Goal: Task Accomplishment & Management: Use online tool/utility

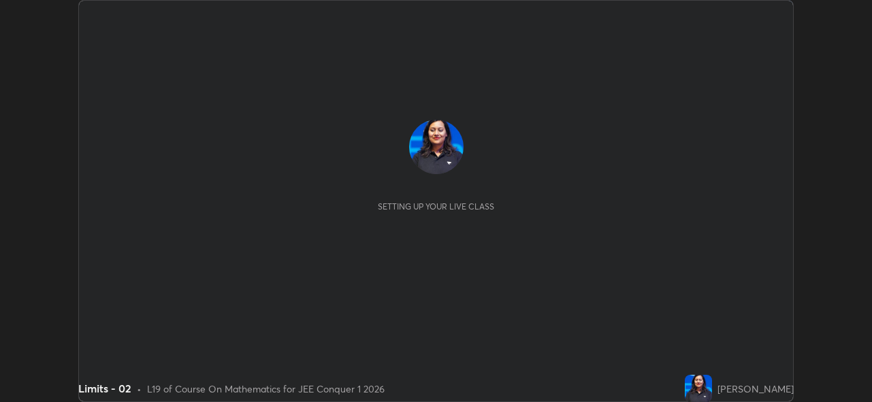
scroll to position [402, 871]
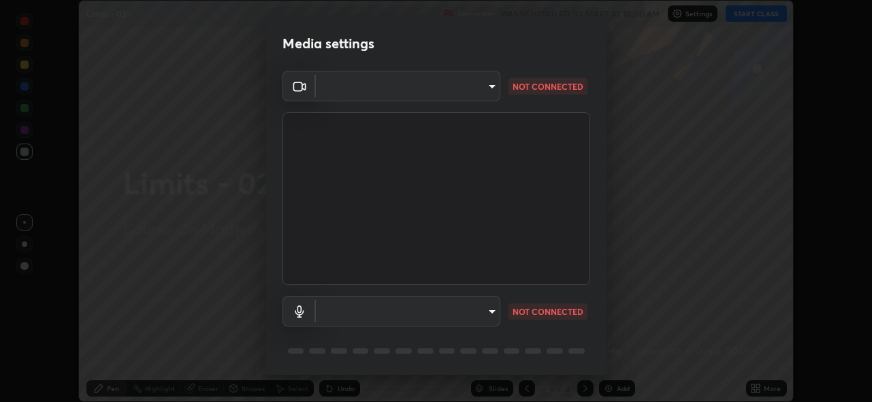
type input "8c17a5d152d90efee16c6d0123f72e1c8e3faabb66c5818a7671abbc9a97bc9a"
type input "default"
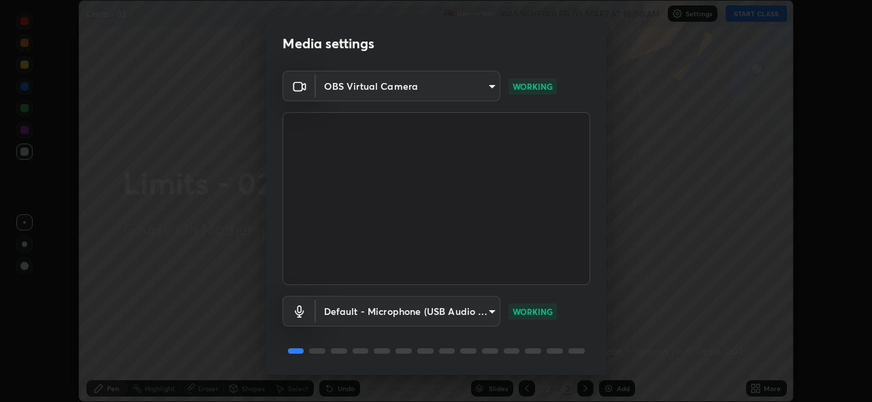
scroll to position [44, 0]
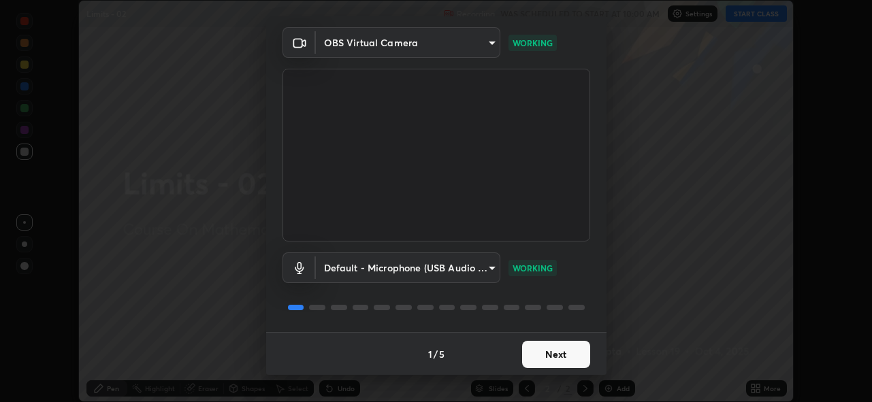
click at [569, 352] on button "Next" at bounding box center [556, 354] width 68 height 27
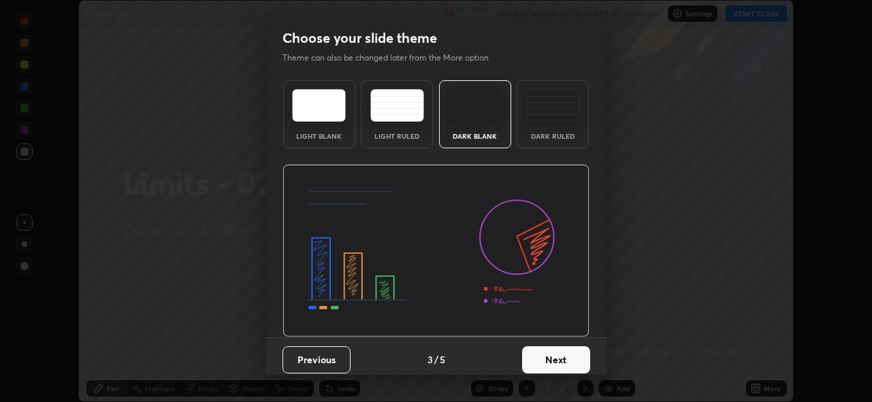
click at [569, 352] on button "Next" at bounding box center [556, 359] width 68 height 27
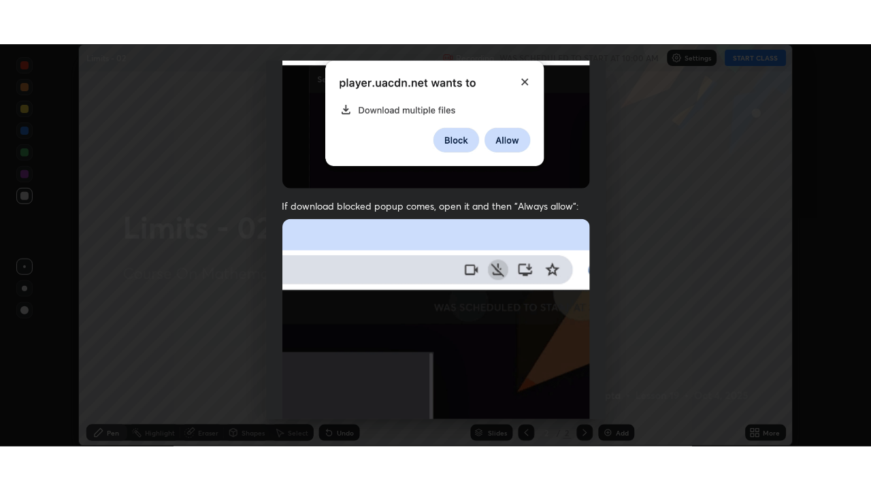
scroll to position [322, 0]
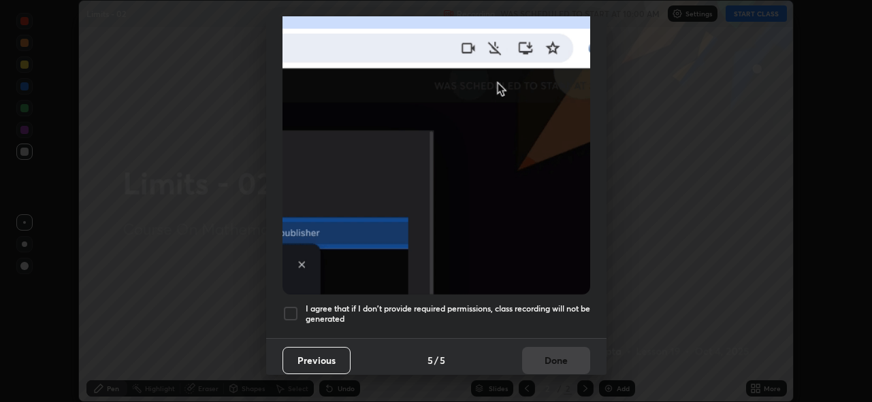
click at [552, 353] on div "Previous 5 / 5 Done" at bounding box center [436, 360] width 340 height 44
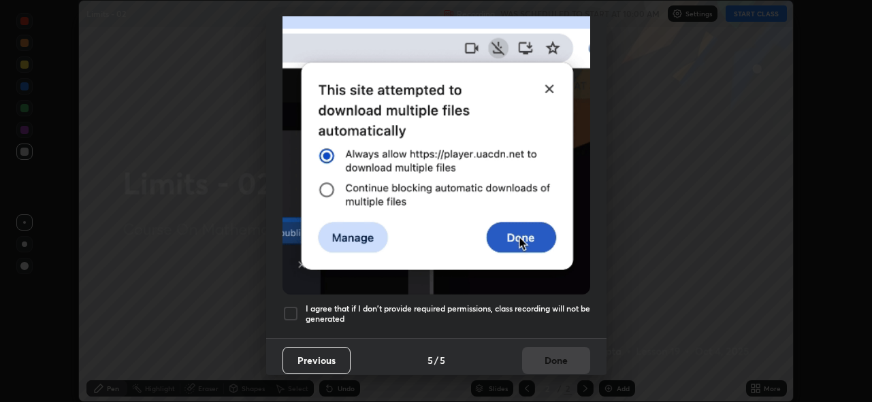
click at [546, 305] on h5 "I agree that if I don't provide required permissions, class recording will not …" at bounding box center [447, 313] width 284 height 21
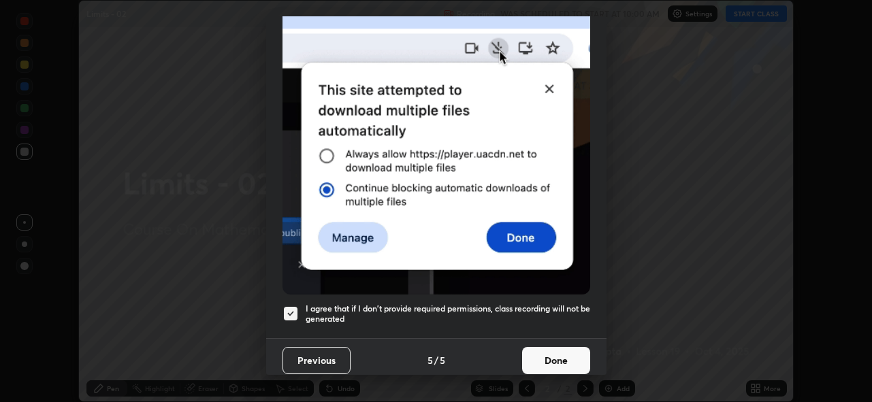
click at [542, 355] on button "Done" at bounding box center [556, 360] width 68 height 27
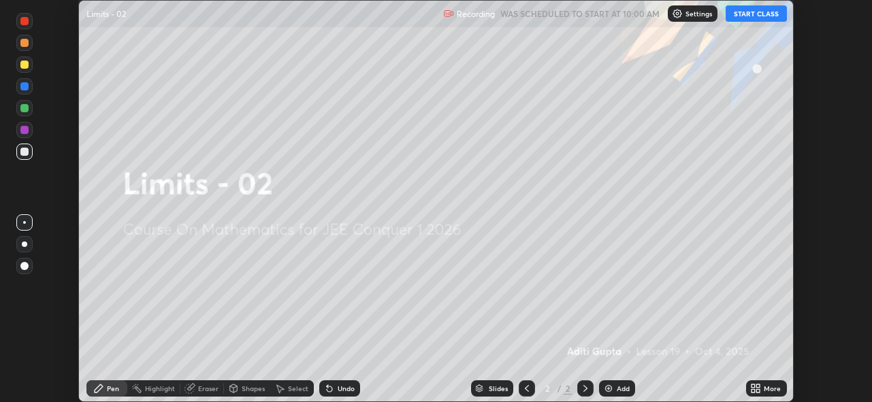
click at [746, 18] on button "START CLASS" at bounding box center [755, 13] width 61 height 16
click at [764, 383] on div "More" at bounding box center [766, 388] width 41 height 16
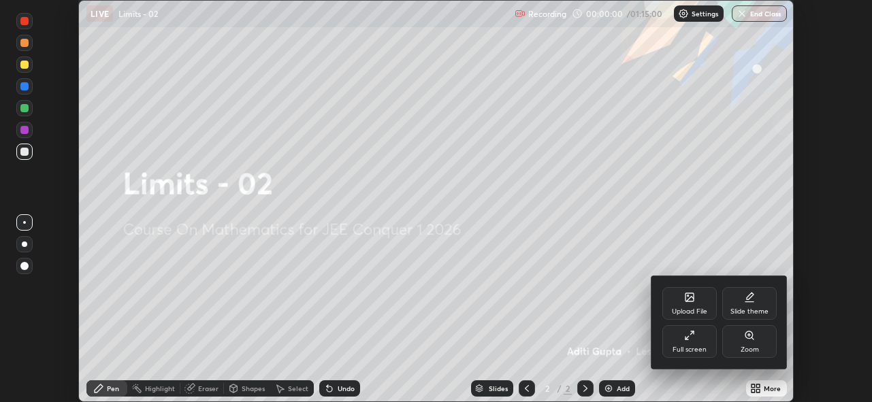
click at [695, 350] on div "Full screen" at bounding box center [689, 349] width 34 height 7
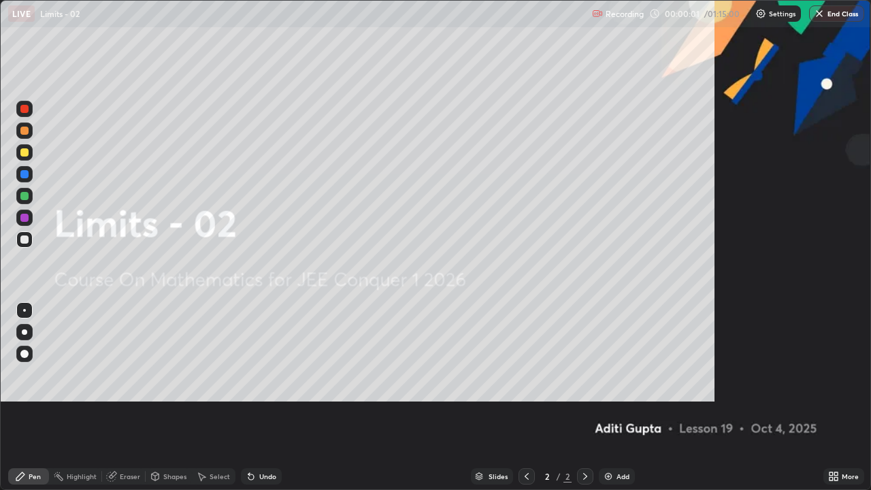
scroll to position [490, 871]
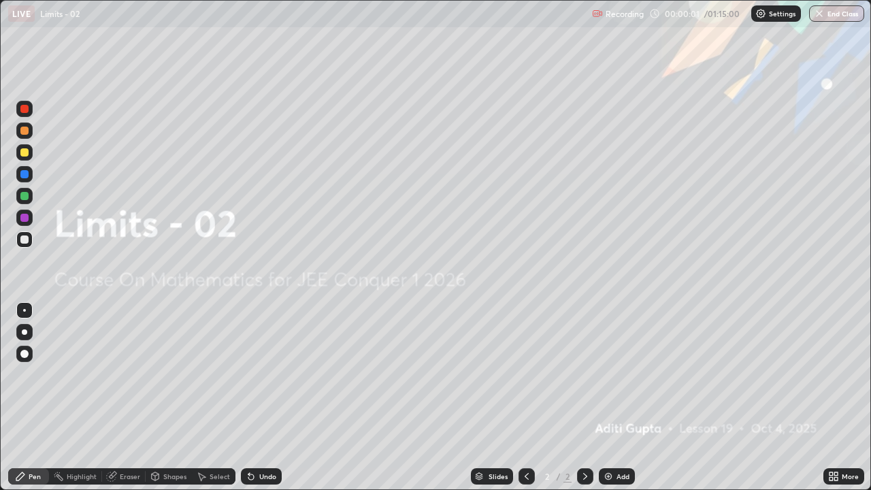
click at [628, 401] on div "Add" at bounding box center [617, 476] width 36 height 16
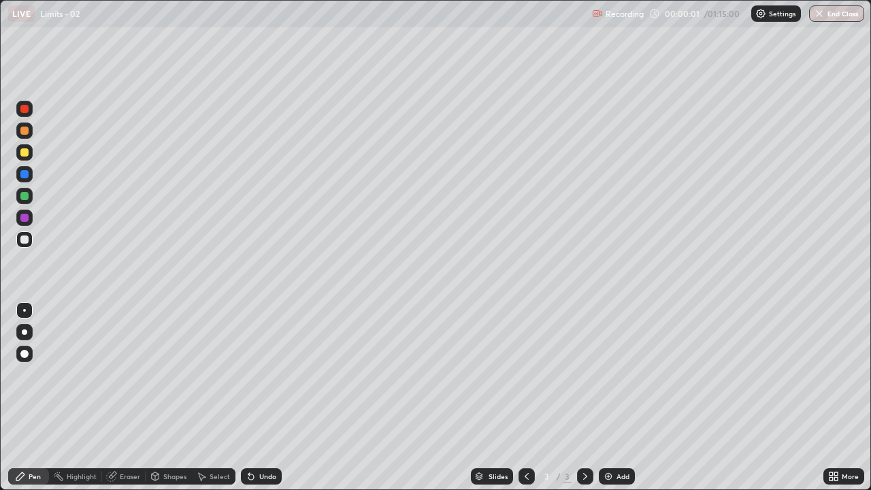
click at [625, 401] on div "Add" at bounding box center [622, 476] width 13 height 7
click at [624, 401] on div "Add" at bounding box center [622, 476] width 13 height 7
click at [625, 401] on div "Add" at bounding box center [622, 476] width 13 height 7
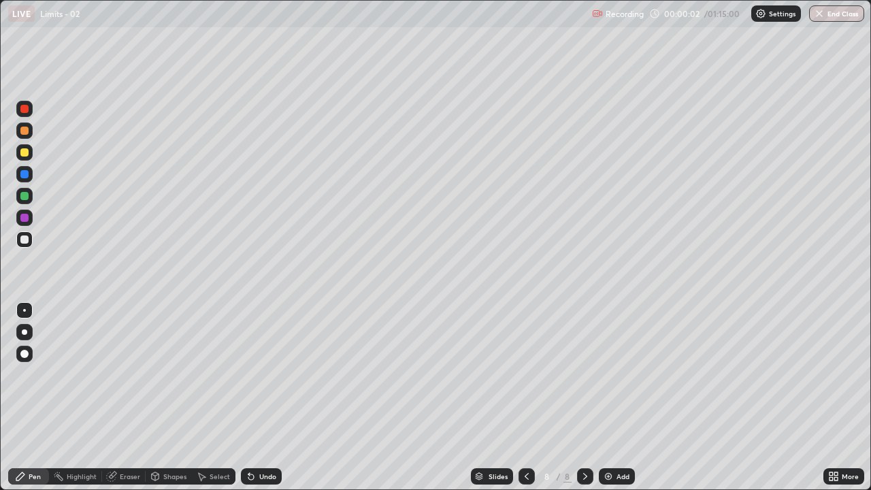
click at [627, 401] on div "Add" at bounding box center [622, 476] width 13 height 7
click at [620, 401] on div "Add" at bounding box center [622, 476] width 13 height 7
click at [623, 401] on div "Add" at bounding box center [622, 476] width 13 height 7
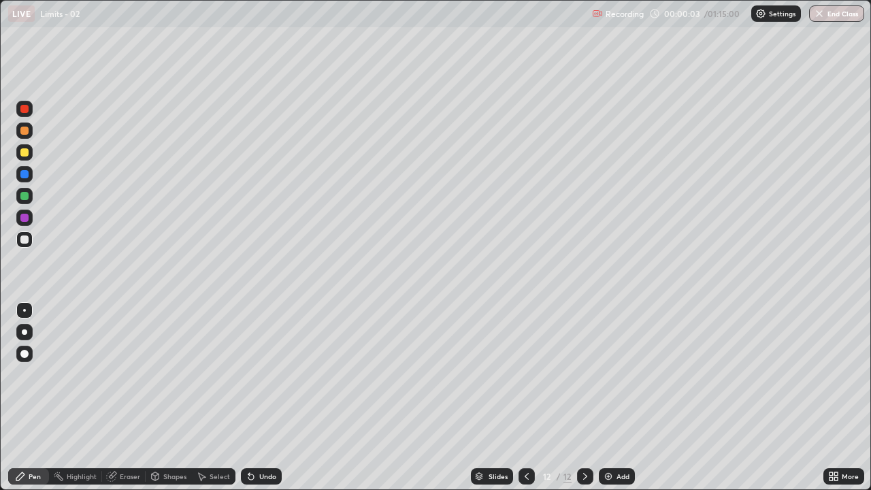
click at [622, 401] on div "Add" at bounding box center [622, 476] width 13 height 7
click at [496, 401] on div "Slides" at bounding box center [497, 476] width 19 height 7
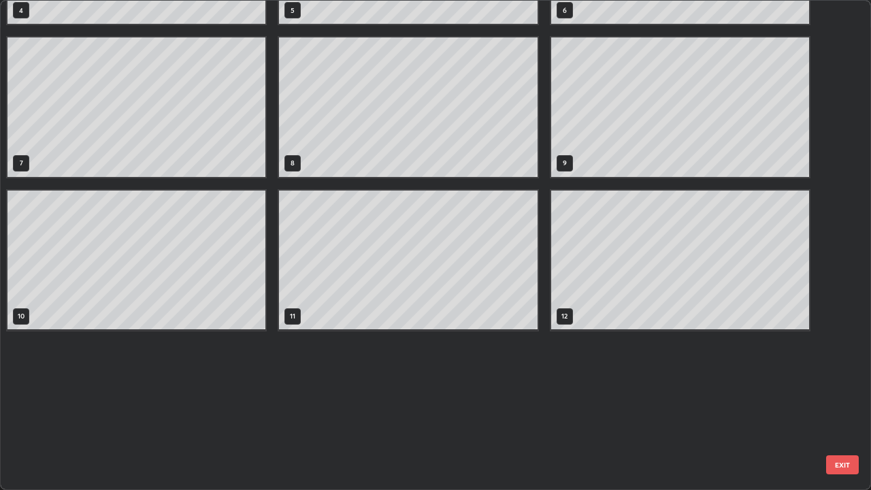
scroll to position [0, 0]
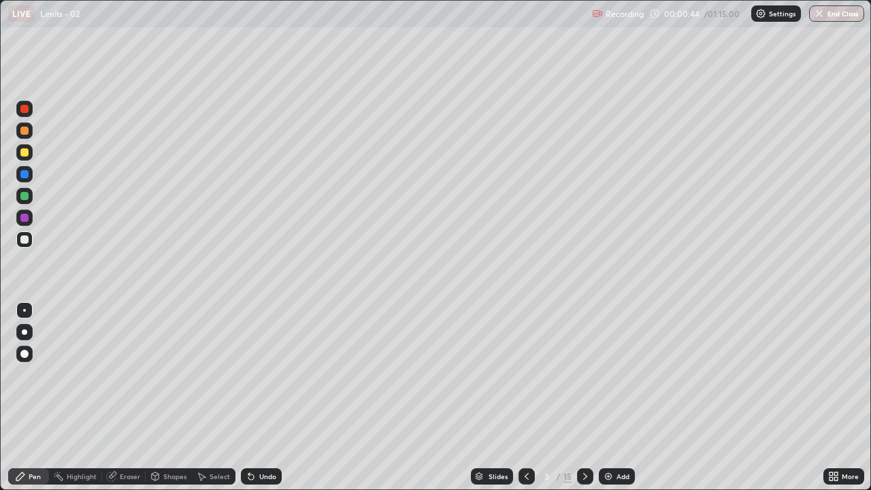
click at [31, 196] on div at bounding box center [24, 196] width 16 height 16
click at [30, 219] on div at bounding box center [24, 218] width 16 height 16
click at [23, 242] on div at bounding box center [24, 239] width 8 height 8
click at [29, 157] on div at bounding box center [24, 152] width 16 height 16
click at [30, 243] on div at bounding box center [24, 239] width 16 height 16
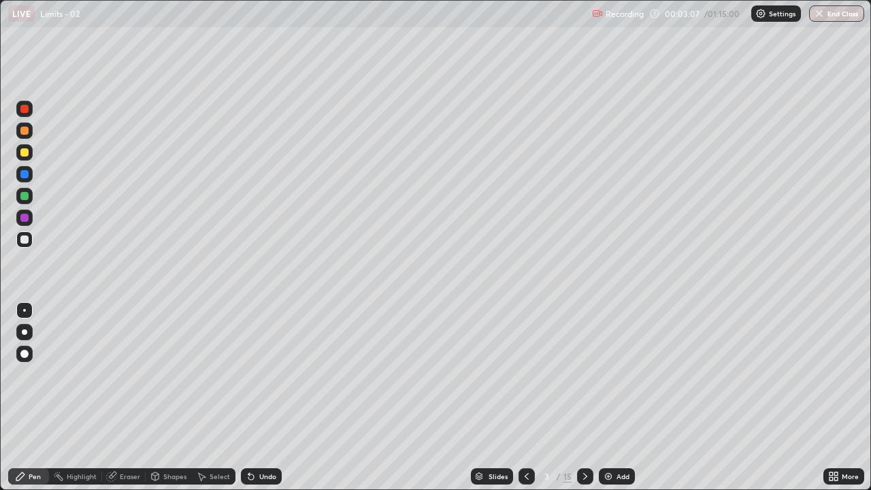
click at [269, 401] on div "Undo" at bounding box center [261, 476] width 41 height 16
click at [25, 195] on div at bounding box center [24, 196] width 8 height 8
click at [584, 401] on icon at bounding box center [585, 476] width 11 height 11
click at [25, 239] on div at bounding box center [24, 239] width 8 height 8
click at [22, 199] on div at bounding box center [24, 196] width 8 height 8
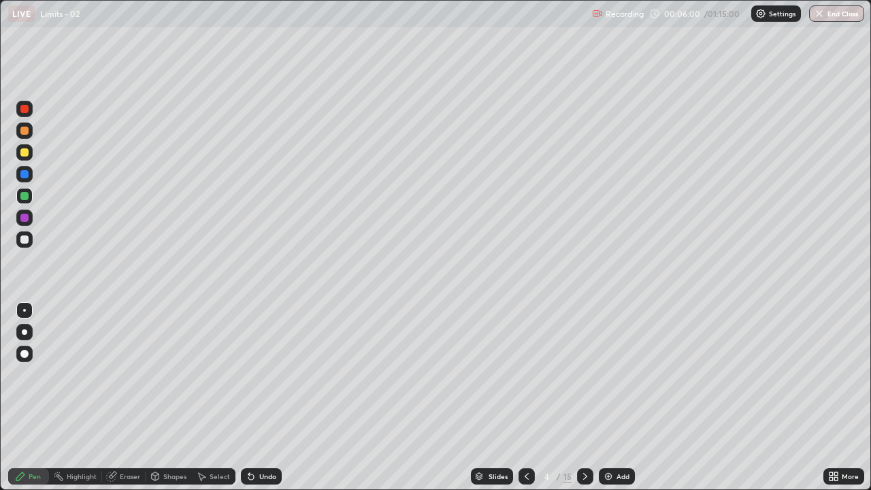
click at [26, 236] on div at bounding box center [24, 239] width 8 height 8
click at [22, 199] on div at bounding box center [24, 196] width 8 height 8
click at [29, 240] on div at bounding box center [24, 239] width 16 height 16
click at [27, 219] on div at bounding box center [24, 218] width 8 height 8
click at [29, 201] on div at bounding box center [24, 196] width 16 height 16
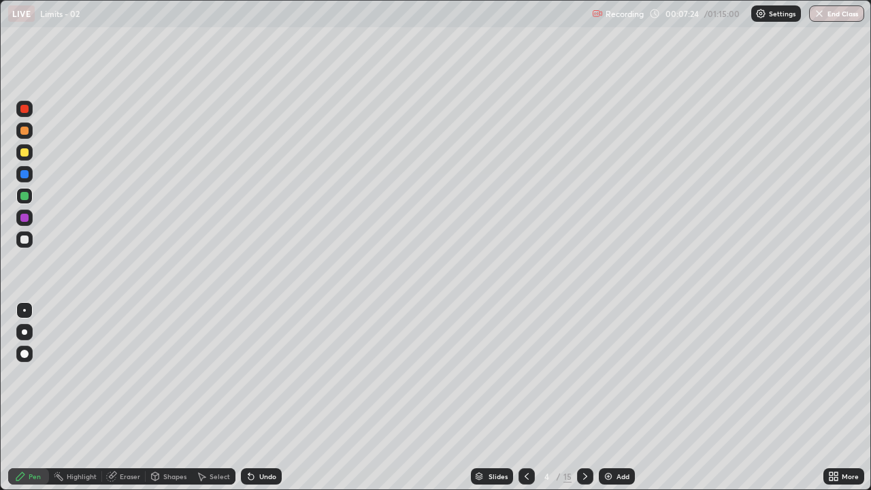
click at [30, 244] on div at bounding box center [24, 239] width 16 height 16
click at [26, 197] on div at bounding box center [24, 196] width 8 height 8
click at [271, 401] on div "Undo" at bounding box center [267, 476] width 17 height 7
click at [259, 401] on div "Undo" at bounding box center [267, 476] width 17 height 7
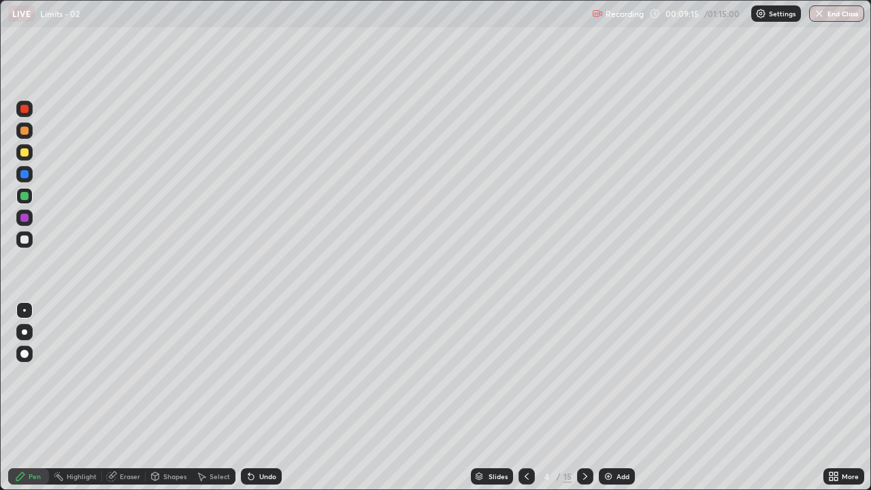
click at [259, 401] on div "Undo" at bounding box center [261, 476] width 41 height 16
click at [28, 238] on div at bounding box center [24, 239] width 8 height 8
click at [25, 239] on div at bounding box center [24, 239] width 8 height 8
click at [29, 222] on div at bounding box center [24, 218] width 16 height 16
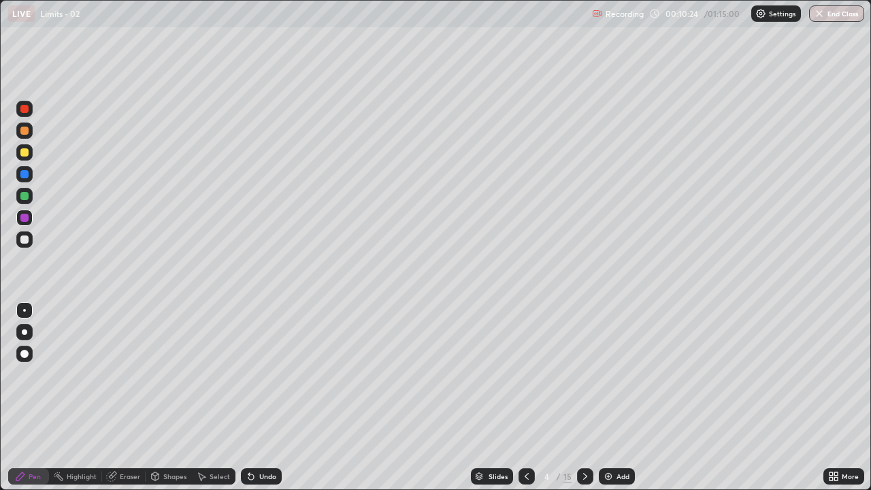
click at [27, 198] on div at bounding box center [24, 196] width 8 height 8
click at [22, 155] on div at bounding box center [24, 152] width 8 height 8
click at [25, 195] on div at bounding box center [24, 196] width 8 height 8
click at [584, 401] on icon at bounding box center [585, 476] width 11 height 11
click at [23, 243] on div at bounding box center [24, 239] width 8 height 8
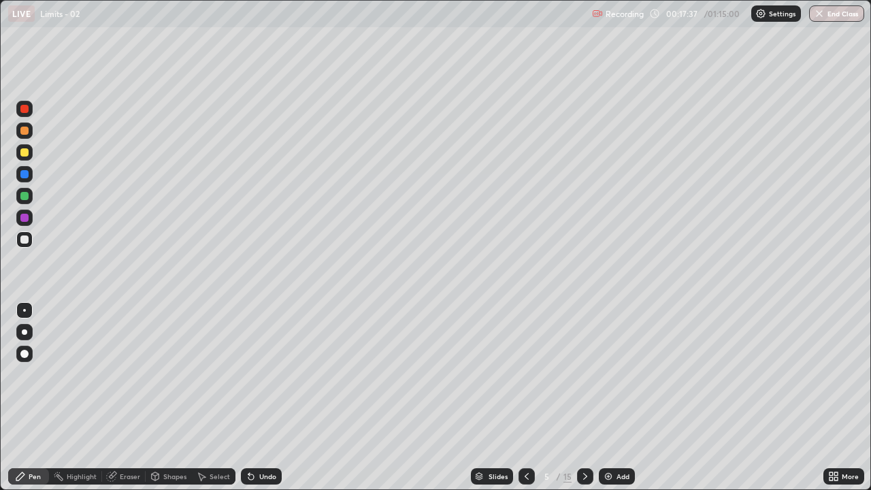
click at [584, 401] on icon at bounding box center [585, 476] width 11 height 11
click at [26, 198] on div at bounding box center [24, 196] width 8 height 8
click at [260, 401] on div "Undo" at bounding box center [267, 476] width 17 height 7
click at [24, 152] on div at bounding box center [24, 152] width 8 height 8
click at [25, 240] on div at bounding box center [24, 239] width 8 height 8
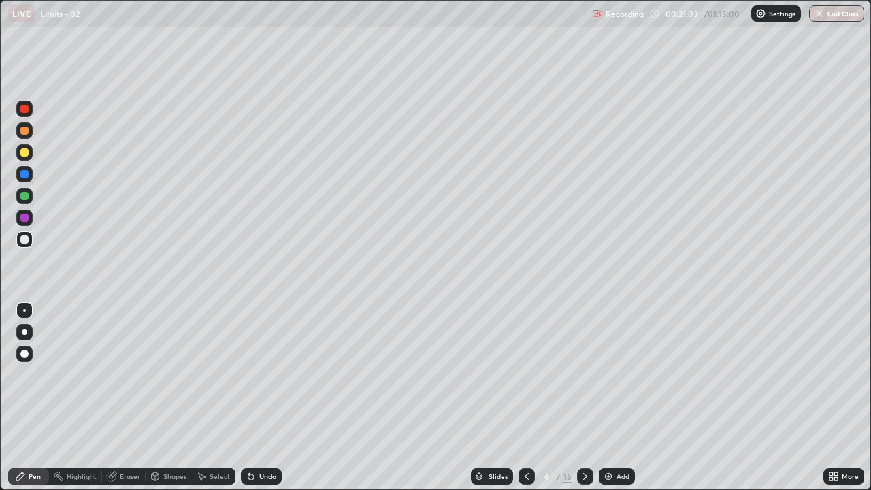
click at [29, 196] on div at bounding box center [24, 196] width 16 height 16
click at [259, 401] on div "Undo" at bounding box center [267, 476] width 17 height 7
click at [265, 401] on div "Undo" at bounding box center [261, 476] width 41 height 16
click at [27, 242] on div at bounding box center [24, 239] width 8 height 8
click at [27, 154] on div at bounding box center [24, 152] width 8 height 8
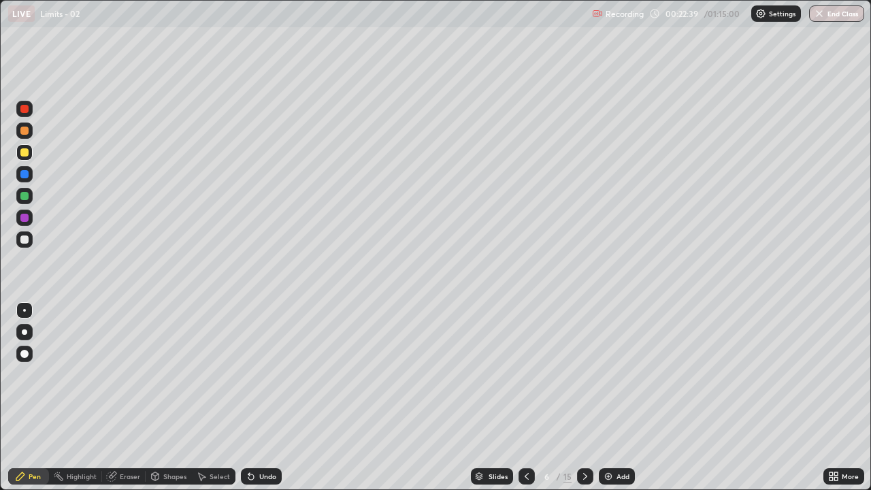
click at [25, 218] on div at bounding box center [24, 218] width 8 height 8
click at [263, 401] on div "Undo" at bounding box center [267, 476] width 17 height 7
click at [25, 242] on div at bounding box center [24, 239] width 8 height 8
click at [27, 156] on div at bounding box center [24, 152] width 8 height 8
click at [268, 401] on div "Undo" at bounding box center [267, 476] width 17 height 7
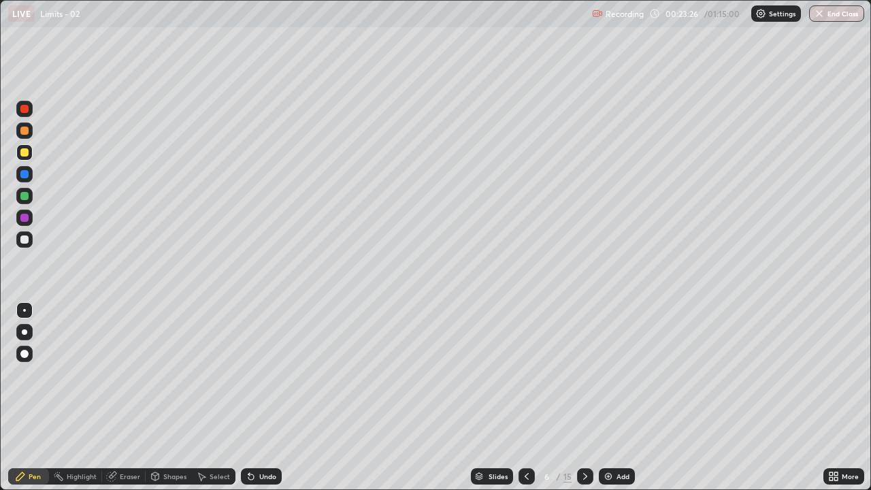
click at [29, 242] on div at bounding box center [24, 239] width 16 height 16
click at [27, 112] on div at bounding box center [24, 109] width 8 height 8
click at [23, 220] on div at bounding box center [24, 218] width 8 height 8
click at [24, 240] on div at bounding box center [24, 239] width 8 height 8
click at [128, 401] on div "Eraser" at bounding box center [124, 476] width 44 height 16
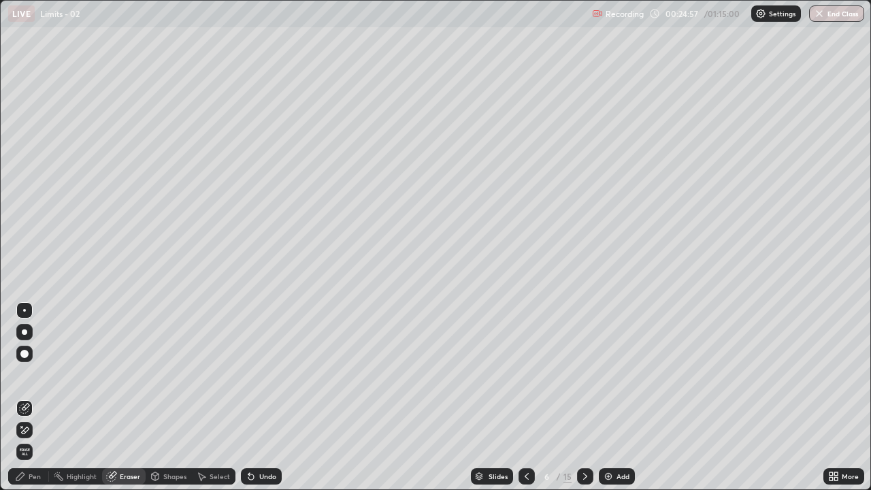
click at [26, 401] on div "Pen" at bounding box center [28, 476] width 41 height 16
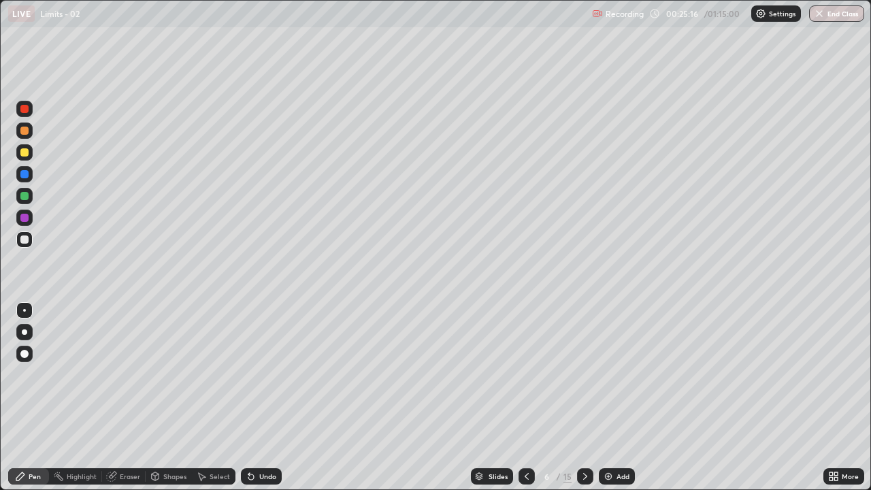
click at [32, 193] on div at bounding box center [24, 196] width 16 height 16
click at [23, 239] on div at bounding box center [24, 239] width 8 height 8
click at [584, 401] on icon at bounding box center [585, 476] width 11 height 11
click at [27, 133] on div at bounding box center [24, 131] width 8 height 8
click at [27, 239] on div at bounding box center [24, 239] width 8 height 8
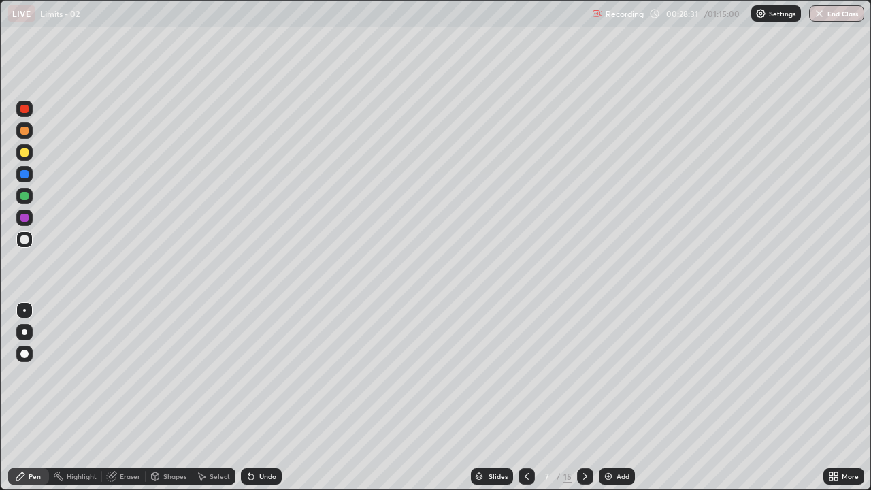
click at [24, 153] on div at bounding box center [24, 152] width 8 height 8
click at [27, 243] on div at bounding box center [24, 239] width 16 height 16
click at [25, 196] on div at bounding box center [24, 196] width 8 height 8
click at [583, 401] on icon at bounding box center [585, 476] width 11 height 11
click at [24, 171] on div at bounding box center [24, 174] width 8 height 8
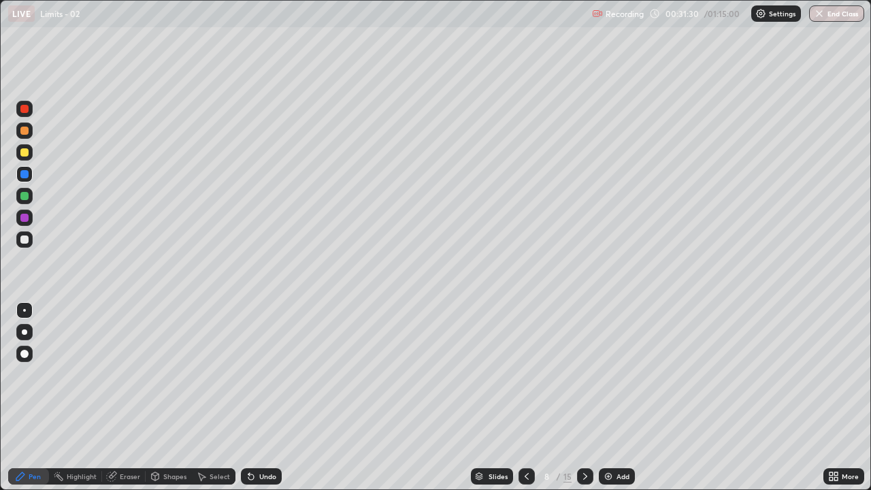
click at [25, 151] on div at bounding box center [24, 152] width 8 height 8
click at [26, 177] on div at bounding box center [24, 174] width 8 height 8
click at [24, 197] on div at bounding box center [24, 196] width 8 height 8
click at [24, 245] on div at bounding box center [24, 239] width 16 height 16
click at [27, 156] on div at bounding box center [24, 152] width 16 height 16
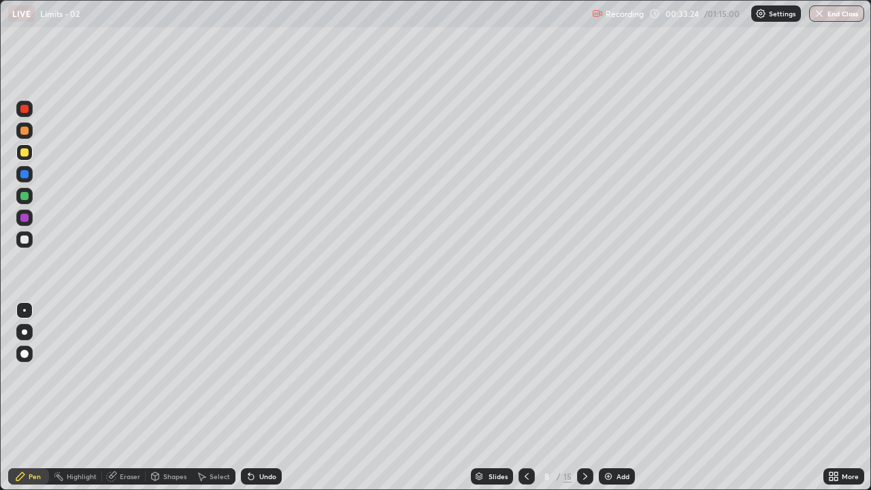
click at [264, 401] on div "Undo" at bounding box center [267, 476] width 17 height 7
click at [27, 240] on div at bounding box center [24, 239] width 8 height 8
click at [581, 401] on icon at bounding box center [585, 476] width 11 height 11
click at [256, 401] on div "Undo" at bounding box center [261, 476] width 41 height 16
click at [27, 156] on div at bounding box center [24, 152] width 8 height 8
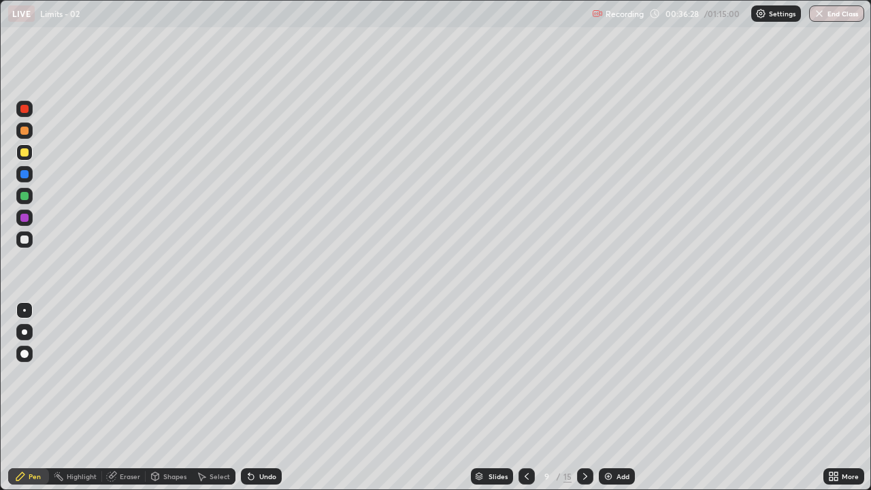
click at [130, 401] on div "Eraser" at bounding box center [130, 476] width 20 height 7
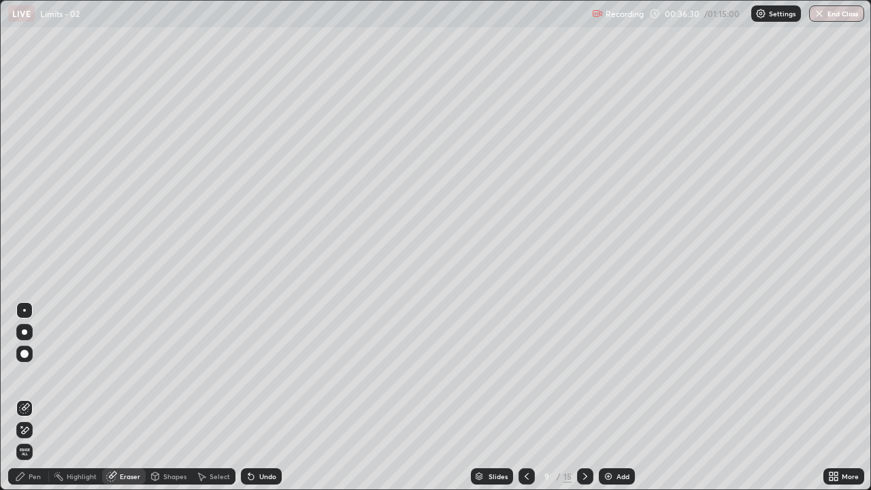
click at [33, 401] on div "Pen" at bounding box center [35, 476] width 12 height 7
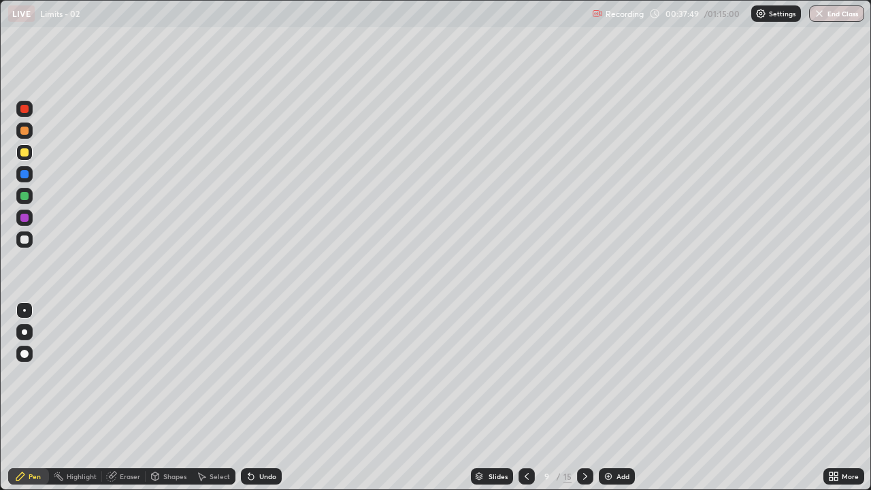
click at [29, 136] on div at bounding box center [24, 130] width 16 height 16
click at [582, 401] on icon at bounding box center [585, 476] width 11 height 11
click at [25, 242] on div at bounding box center [24, 239] width 8 height 8
click at [127, 401] on div "Eraser" at bounding box center [130, 476] width 20 height 7
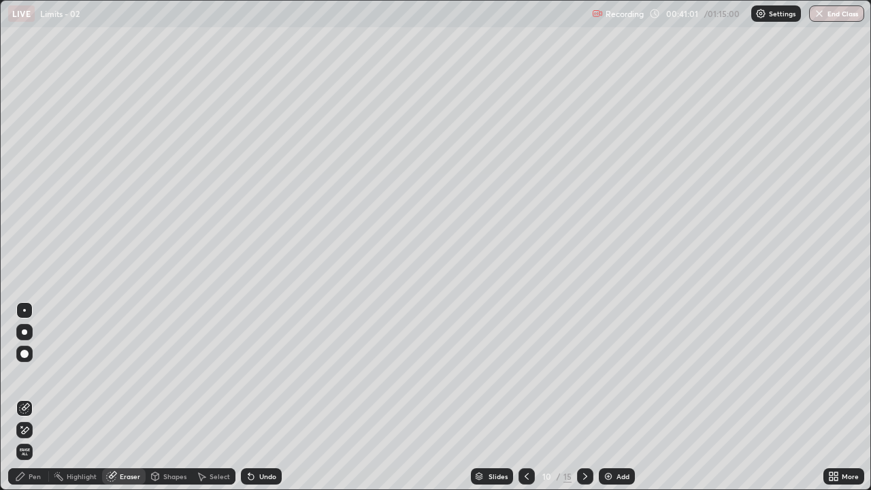
click at [29, 401] on div "Pen" at bounding box center [35, 476] width 12 height 7
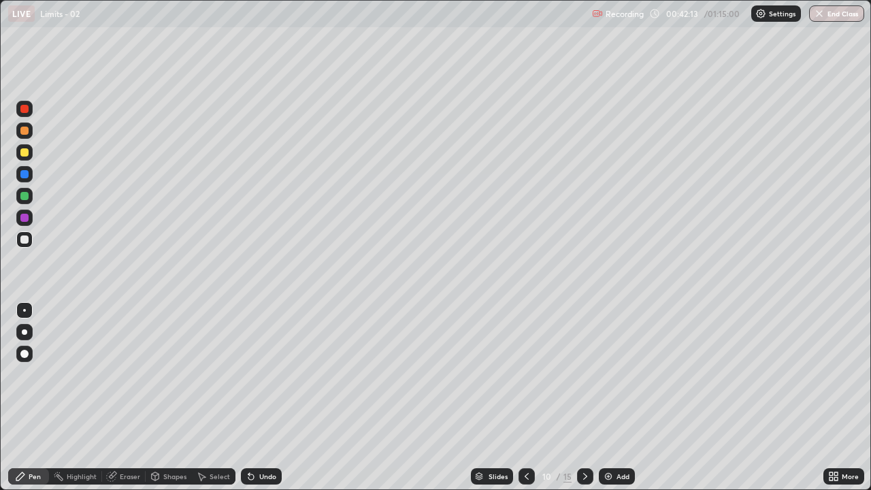
click at [586, 401] on icon at bounding box center [585, 476] width 11 height 11
click at [26, 133] on div at bounding box center [24, 131] width 8 height 8
click at [25, 242] on div at bounding box center [24, 239] width 8 height 8
click at [138, 401] on div "Eraser" at bounding box center [124, 476] width 44 height 16
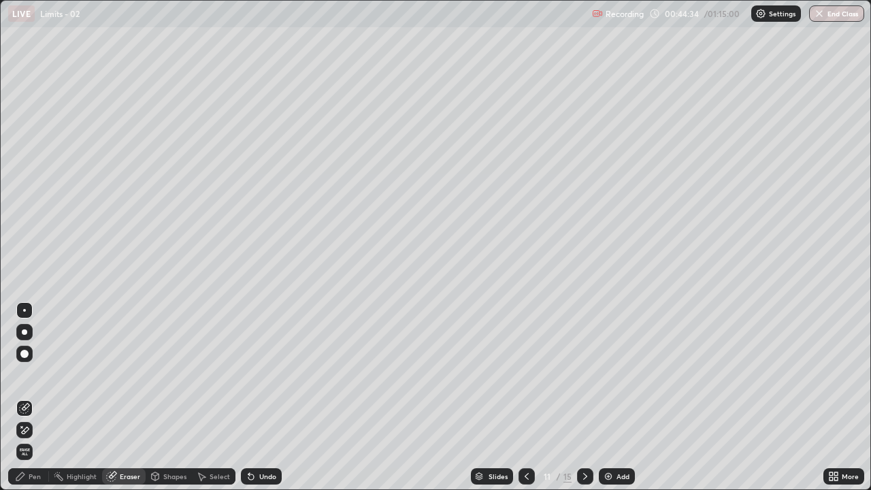
click at [33, 401] on div "Pen" at bounding box center [35, 476] width 12 height 7
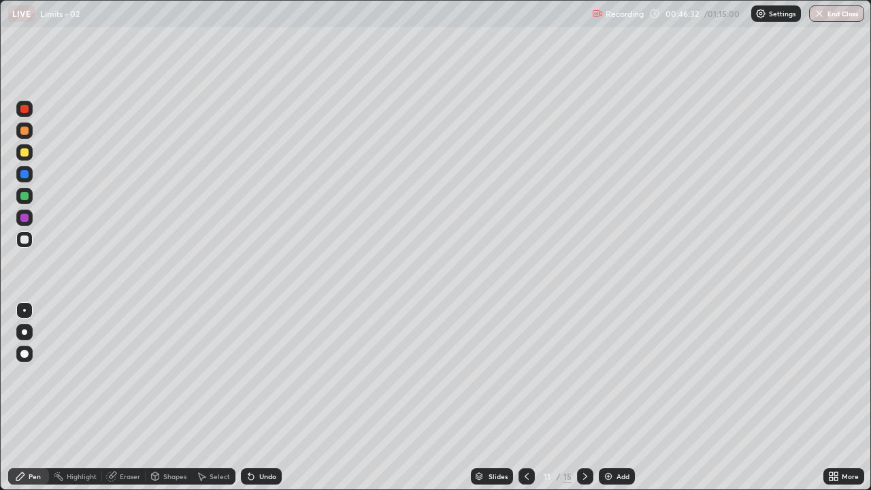
click at [25, 159] on div at bounding box center [24, 152] width 16 height 16
click at [577, 401] on div at bounding box center [585, 476] width 16 height 16
click at [24, 241] on div at bounding box center [24, 239] width 8 height 8
click at [27, 217] on div at bounding box center [24, 218] width 8 height 8
click at [25, 197] on div at bounding box center [24, 196] width 8 height 8
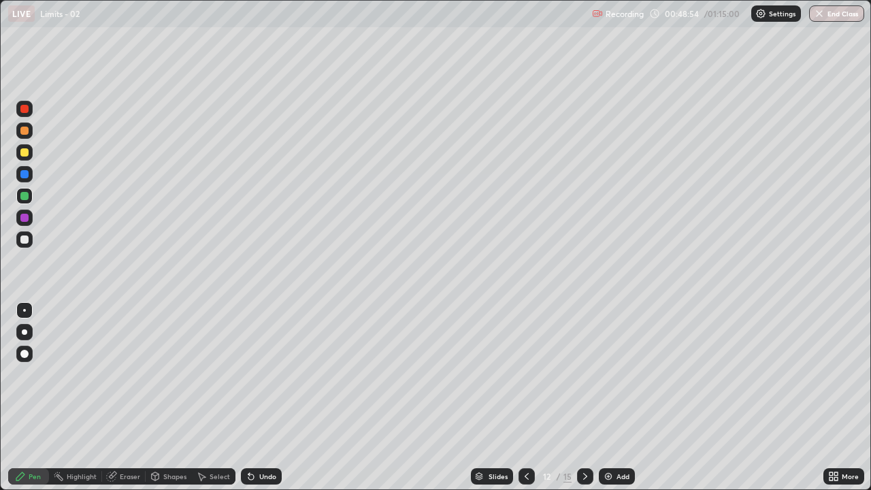
click at [27, 152] on div at bounding box center [24, 152] width 8 height 8
click at [30, 218] on div at bounding box center [24, 218] width 16 height 16
click at [28, 242] on div at bounding box center [24, 239] width 16 height 16
click at [584, 401] on icon at bounding box center [585, 476] width 11 height 11
click at [28, 220] on div at bounding box center [24, 218] width 16 height 16
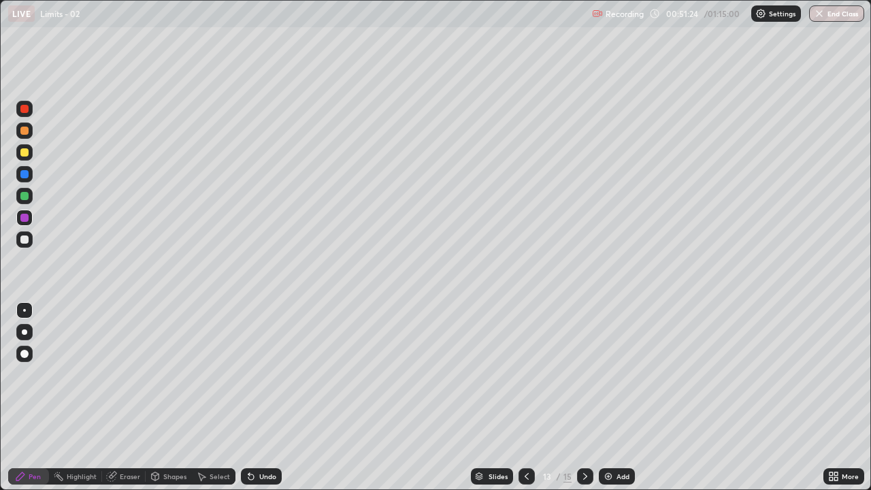
click at [29, 246] on div at bounding box center [24, 239] width 16 height 16
click at [210, 401] on div "Select" at bounding box center [220, 476] width 20 height 7
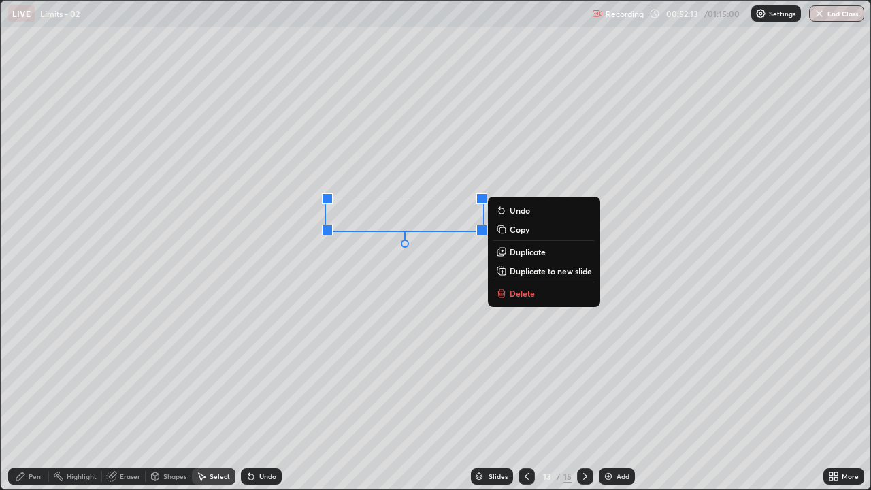
click at [521, 252] on p "Duplicate" at bounding box center [528, 251] width 36 height 11
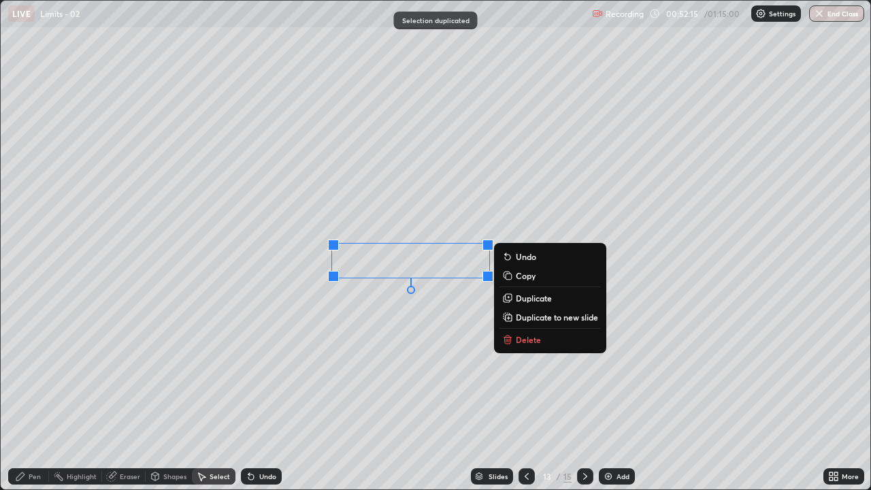
click at [30, 401] on div "Pen" at bounding box center [28, 476] width 41 height 16
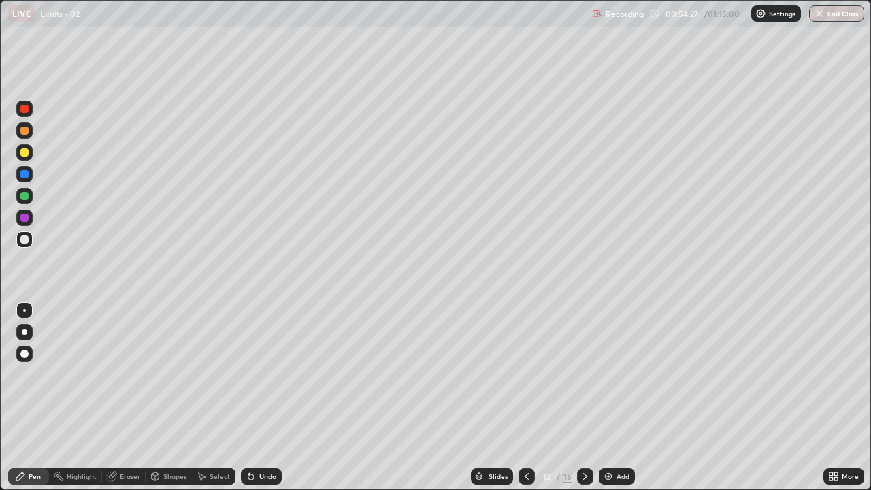
click at [26, 216] on div at bounding box center [24, 218] width 8 height 8
click at [584, 401] on icon at bounding box center [585, 476] width 11 height 11
click at [26, 242] on div at bounding box center [24, 239] width 8 height 8
click at [256, 401] on div "Undo" at bounding box center [261, 476] width 41 height 16
click at [24, 153] on div at bounding box center [24, 152] width 8 height 8
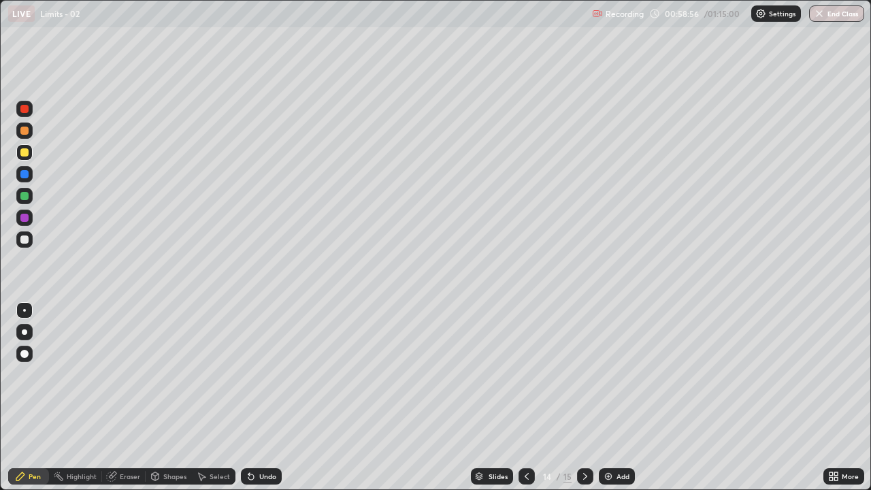
click at [582, 401] on icon at bounding box center [585, 476] width 11 height 11
click at [24, 237] on div at bounding box center [24, 239] width 8 height 8
click at [26, 158] on div at bounding box center [24, 152] width 16 height 16
click at [26, 242] on div at bounding box center [24, 239] width 8 height 8
click at [834, 13] on button "End Class" at bounding box center [837, 13] width 54 height 16
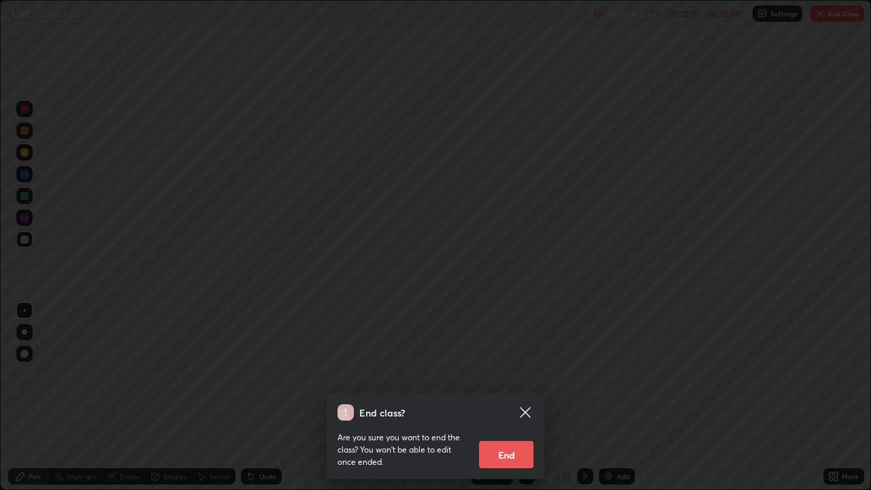
click at [499, 401] on button "End" at bounding box center [506, 454] width 54 height 27
